Goal: Register for event/course

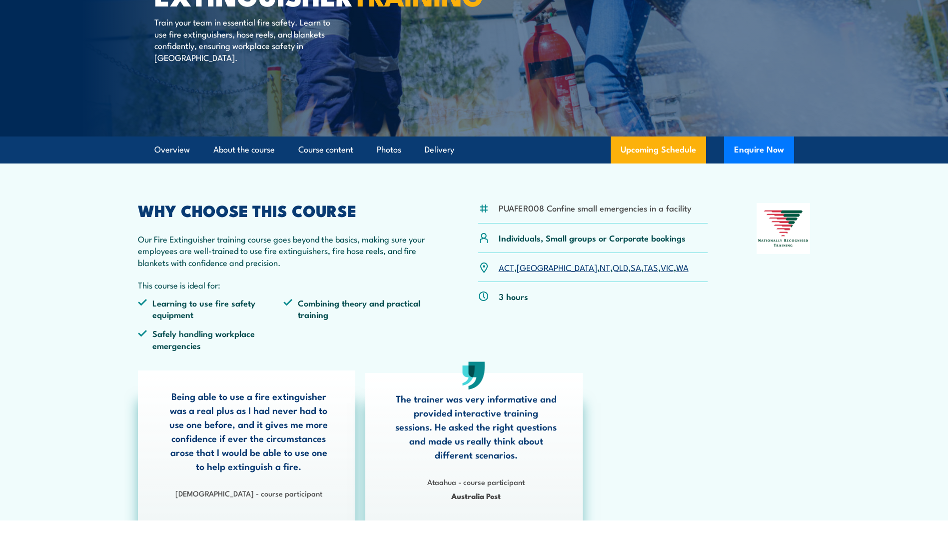
click at [660, 266] on link "VIC" at bounding box center [666, 267] width 13 height 12
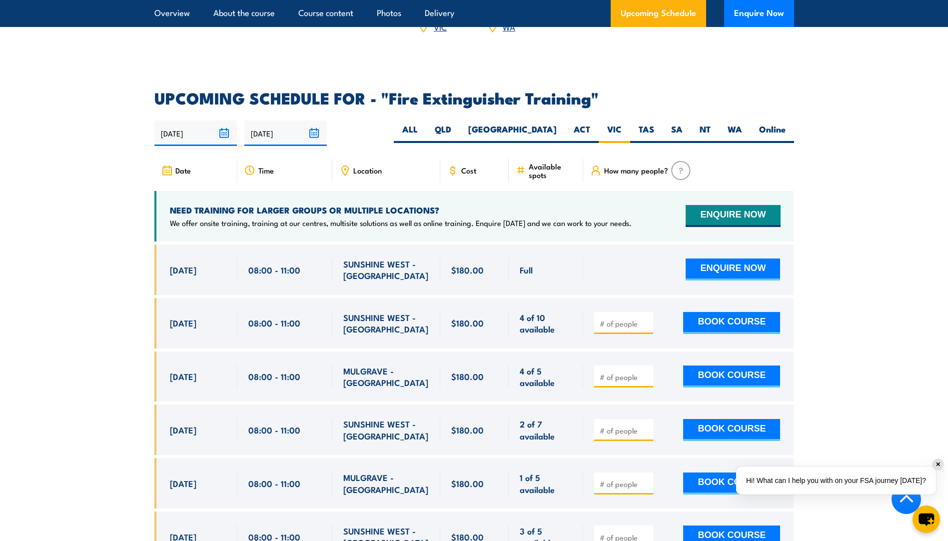
scroll to position [1577, 0]
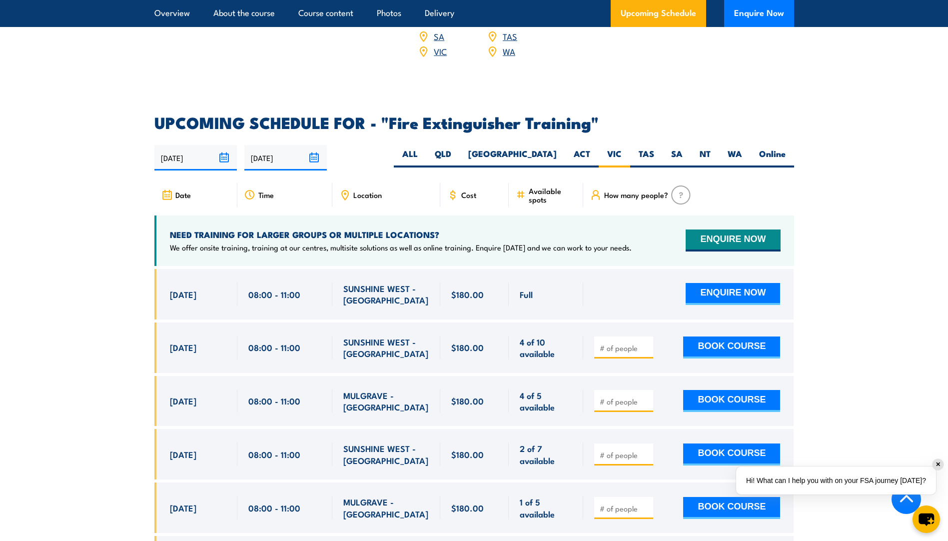
click at [63, 361] on section "UPCOMING SCHEDULE FOR - "Fire Extinguisher Training" 01/10/2025 30/03/2026" at bounding box center [474, 464] width 948 height 699
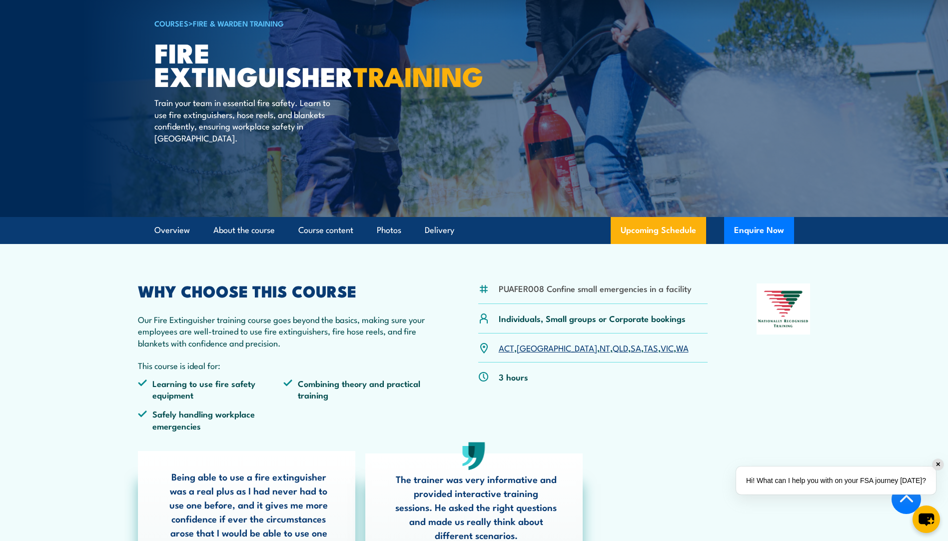
scroll to position [0, 0]
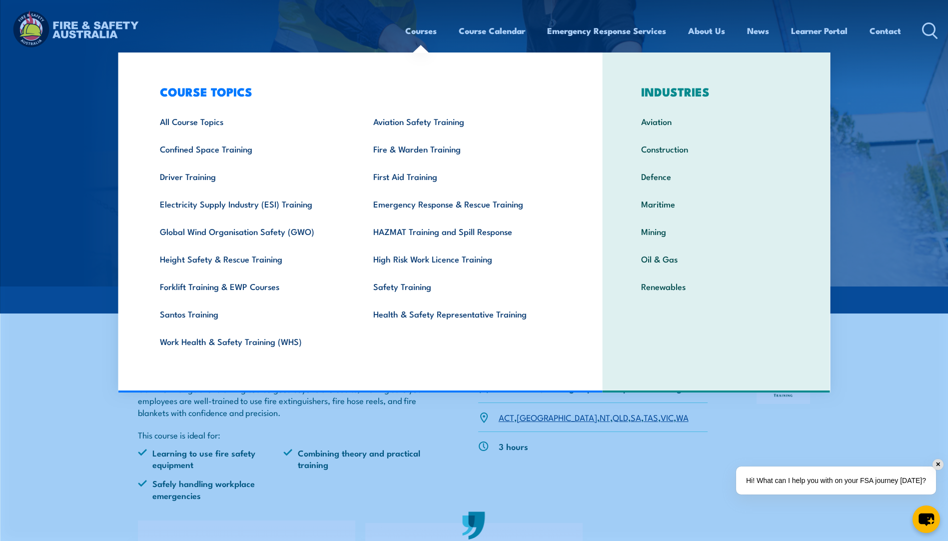
click at [426, 27] on link "Courses" at bounding box center [420, 30] width 31 height 26
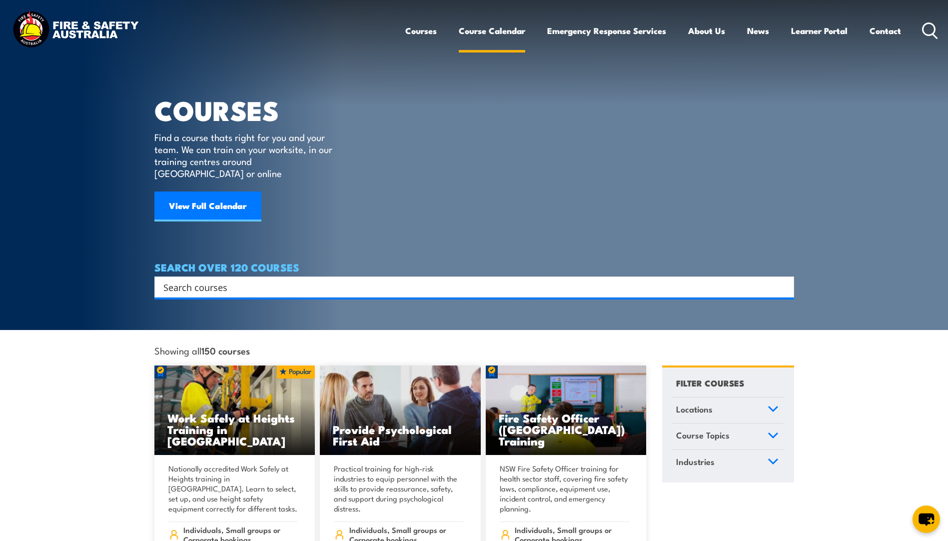
click at [489, 30] on link "Course Calendar" at bounding box center [492, 30] width 66 height 26
click at [230, 191] on link "View Full Calendar" at bounding box center [207, 206] width 107 height 30
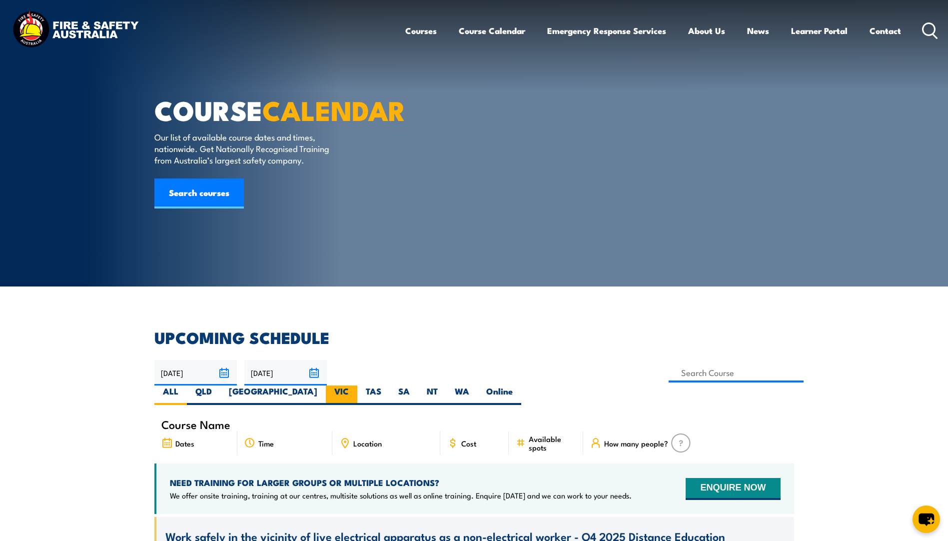
click at [357, 385] on label "VIC" at bounding box center [341, 394] width 31 height 19
click at [355, 385] on input "VIC" at bounding box center [352, 388] width 6 height 6
radio input "true"
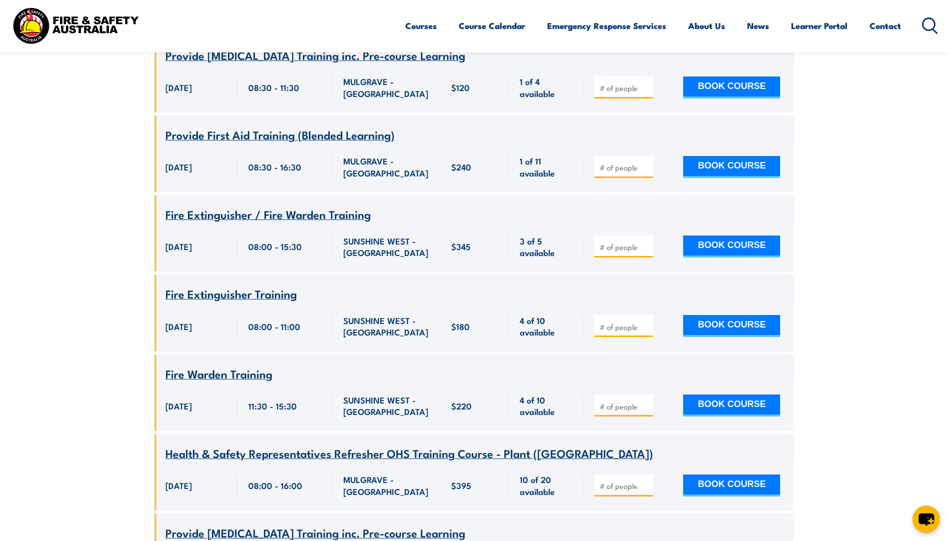
scroll to position [1149, 0]
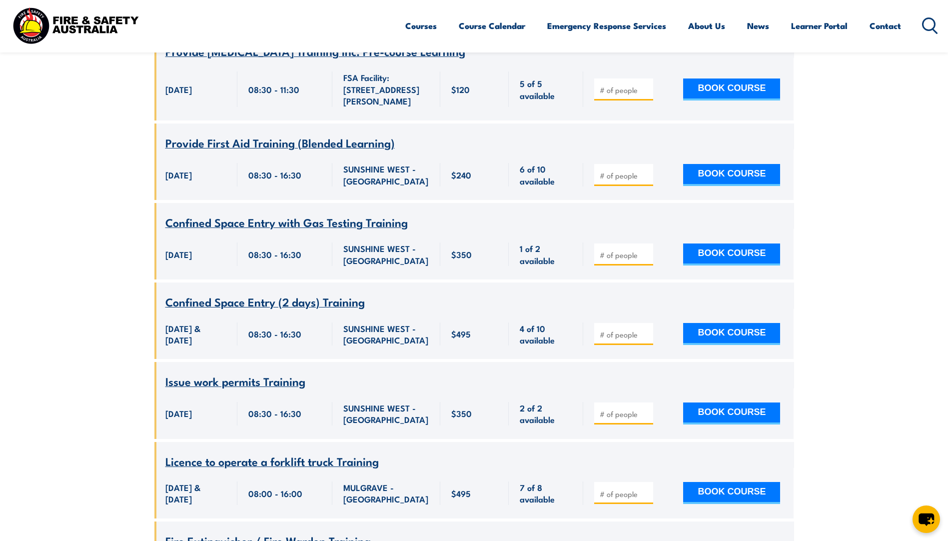
scroll to position [1599, 0]
